Goal: Communication & Community: Answer question/provide support

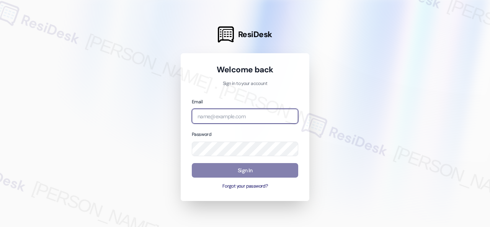
click at [238, 117] on input "email" at bounding box center [245, 116] width 106 height 15
paste input "automated-surveys-birchstone_residential-resen.fifteen@birchstone_[DOMAIN_NAME]"
type input "automated-surveys-birchstone_residential-resen.fifteen@birchstone_[DOMAIN_NAME]"
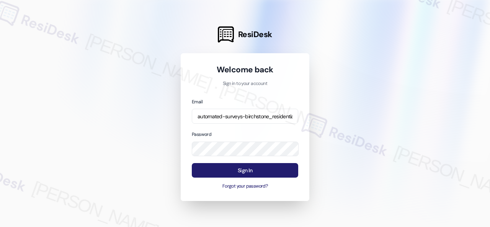
click at [261, 172] on button "Sign In" at bounding box center [245, 170] width 106 height 15
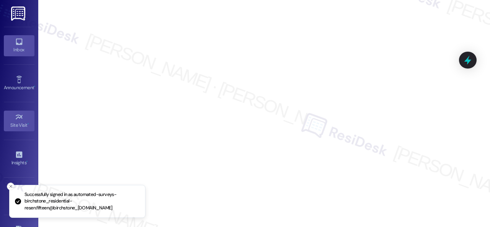
click at [19, 46] on div "Inbox" at bounding box center [19, 50] width 38 height 8
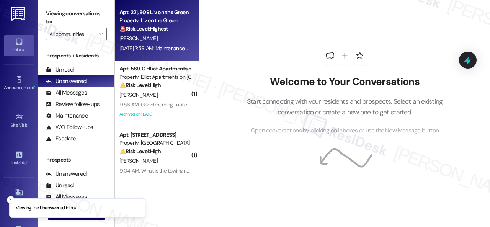
drag, startPoint x: 98, startPoint y: 33, endPoint x: 119, endPoint y: 59, distance: 33.5
click at [99, 33] on span "" at bounding box center [100, 34] width 7 height 12
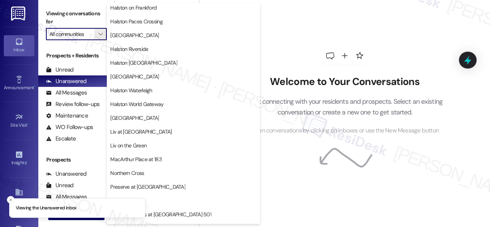
scroll to position [306, 0]
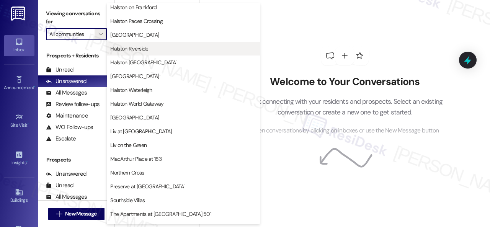
click at [140, 51] on span "Halston Riverside" at bounding box center [129, 49] width 38 height 8
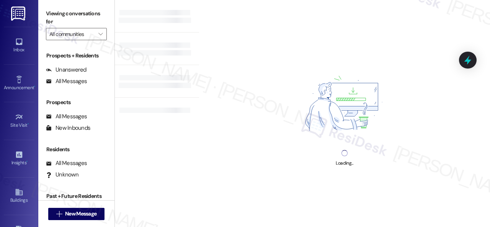
type input "Halston Riverside"
